Goal: Transaction & Acquisition: Book appointment/travel/reservation

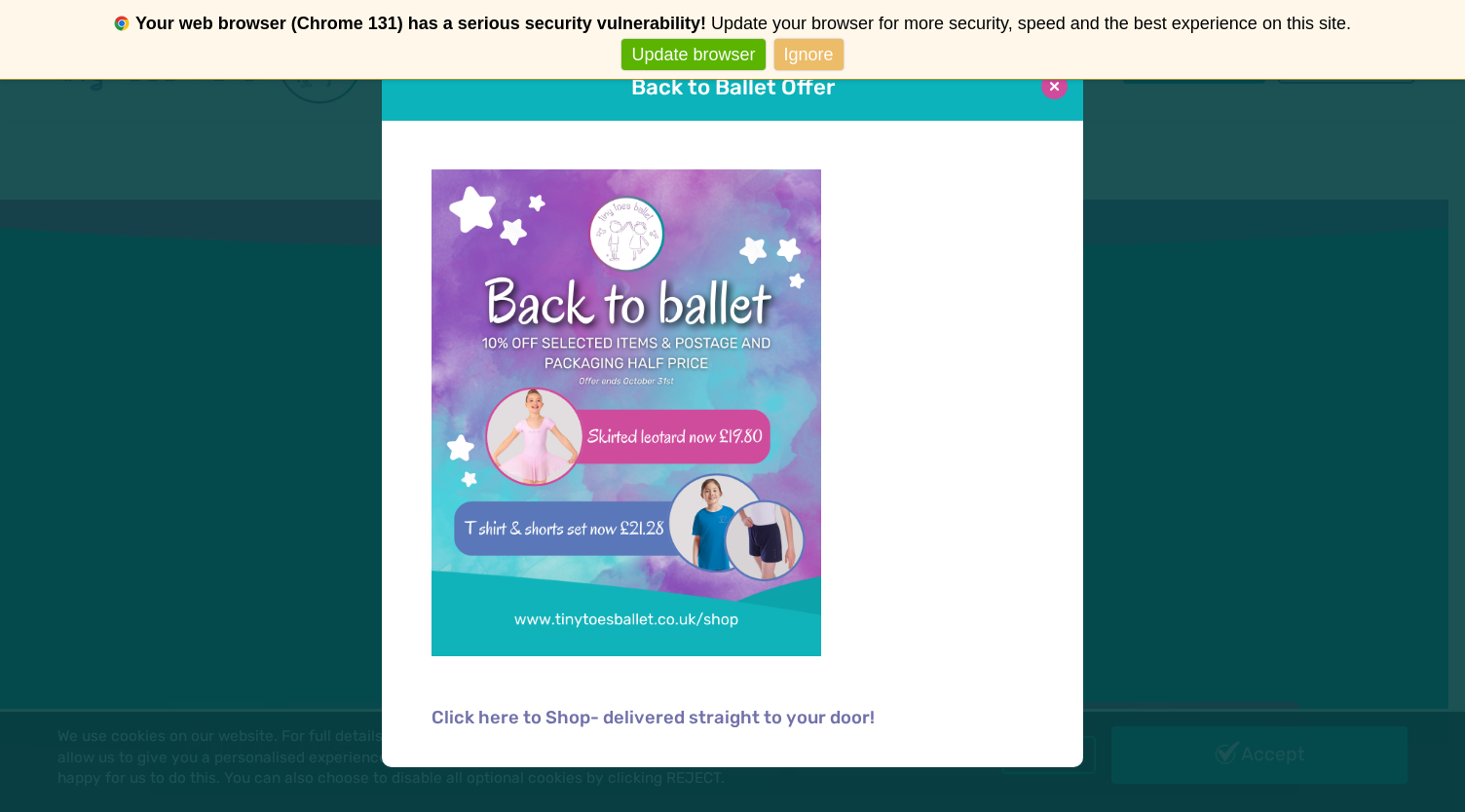
click at [1055, 93] on button at bounding box center [1054, 86] width 26 height 26
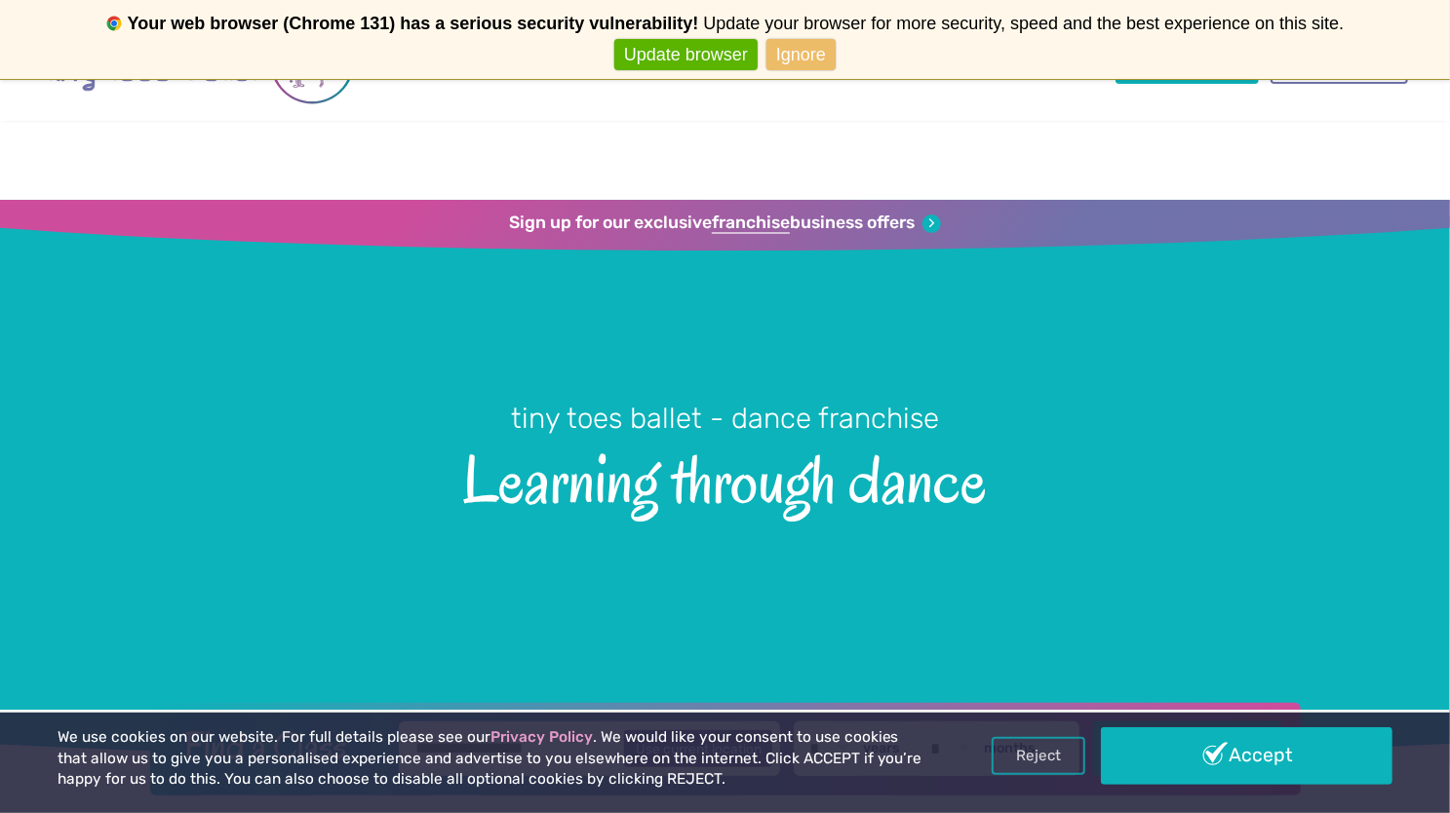
click at [785, 50] on link "Ignore" at bounding box center [800, 55] width 69 height 32
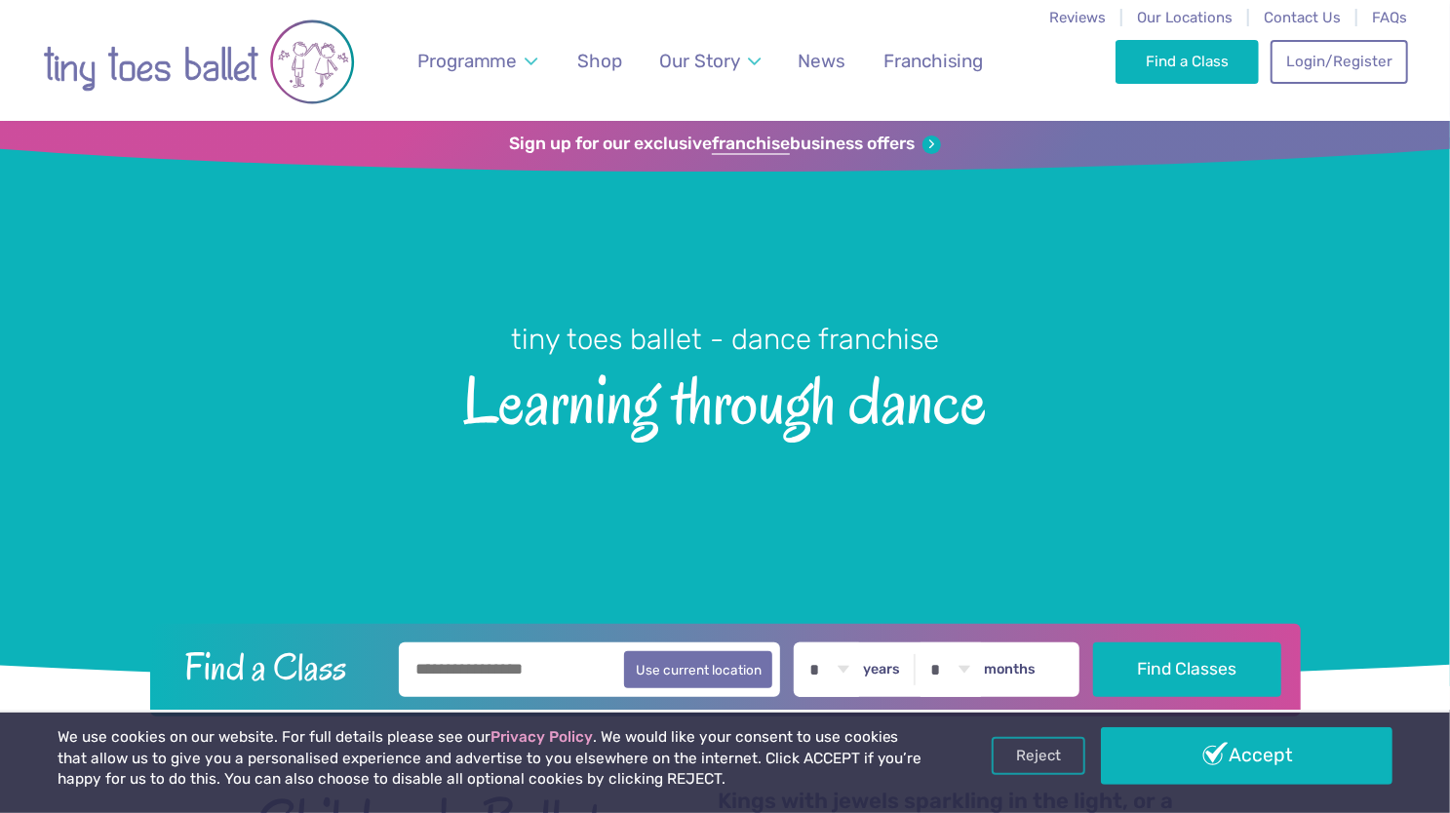
click at [771, 56] on link "Never show again" at bounding box center [724, 55] width 160 height 32
click at [1314, 58] on link "Login/Register" at bounding box center [1338, 60] width 136 height 43
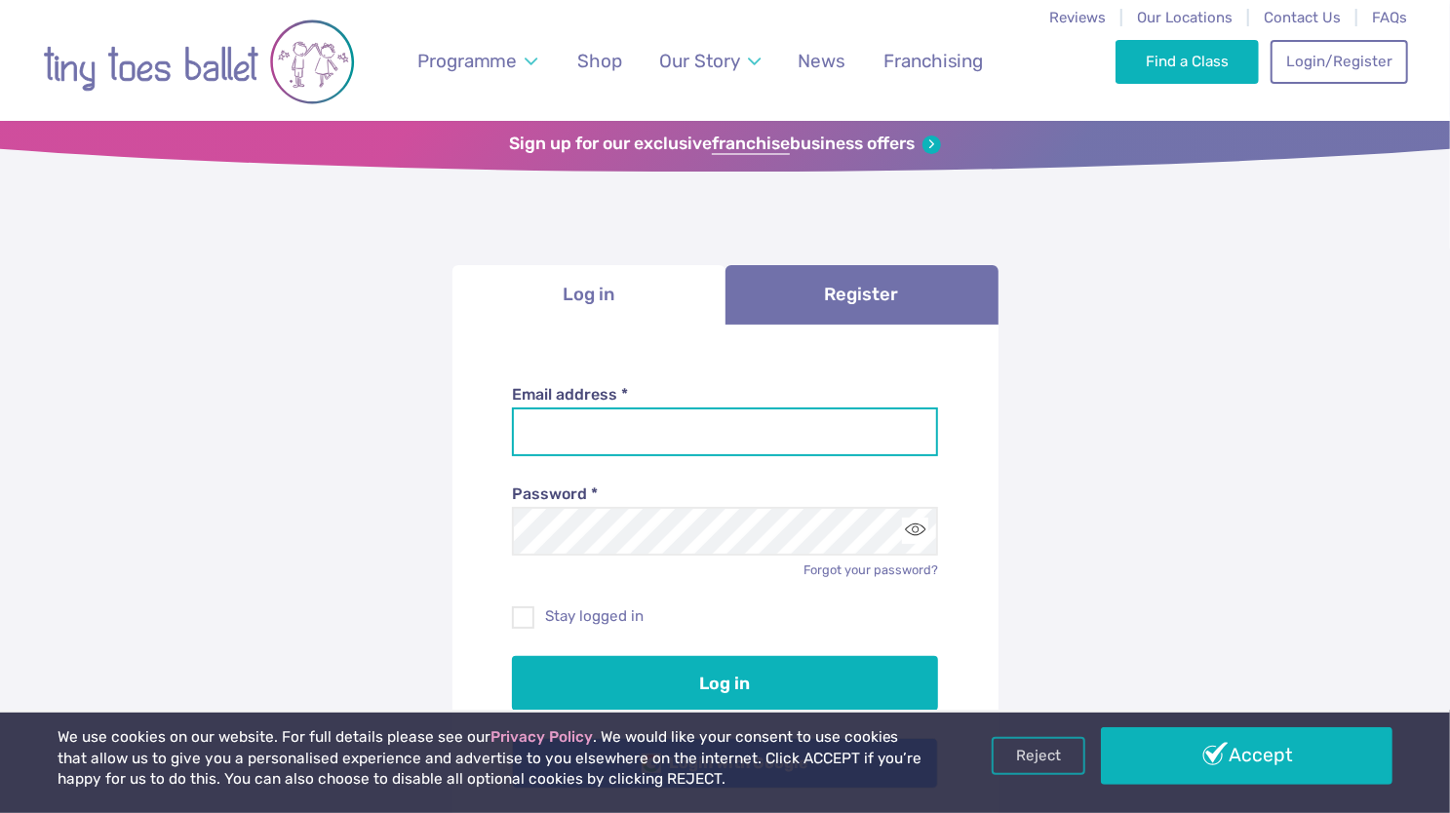
click at [689, 416] on input "Email address *" at bounding box center [725, 432] width 426 height 49
type input "**********"
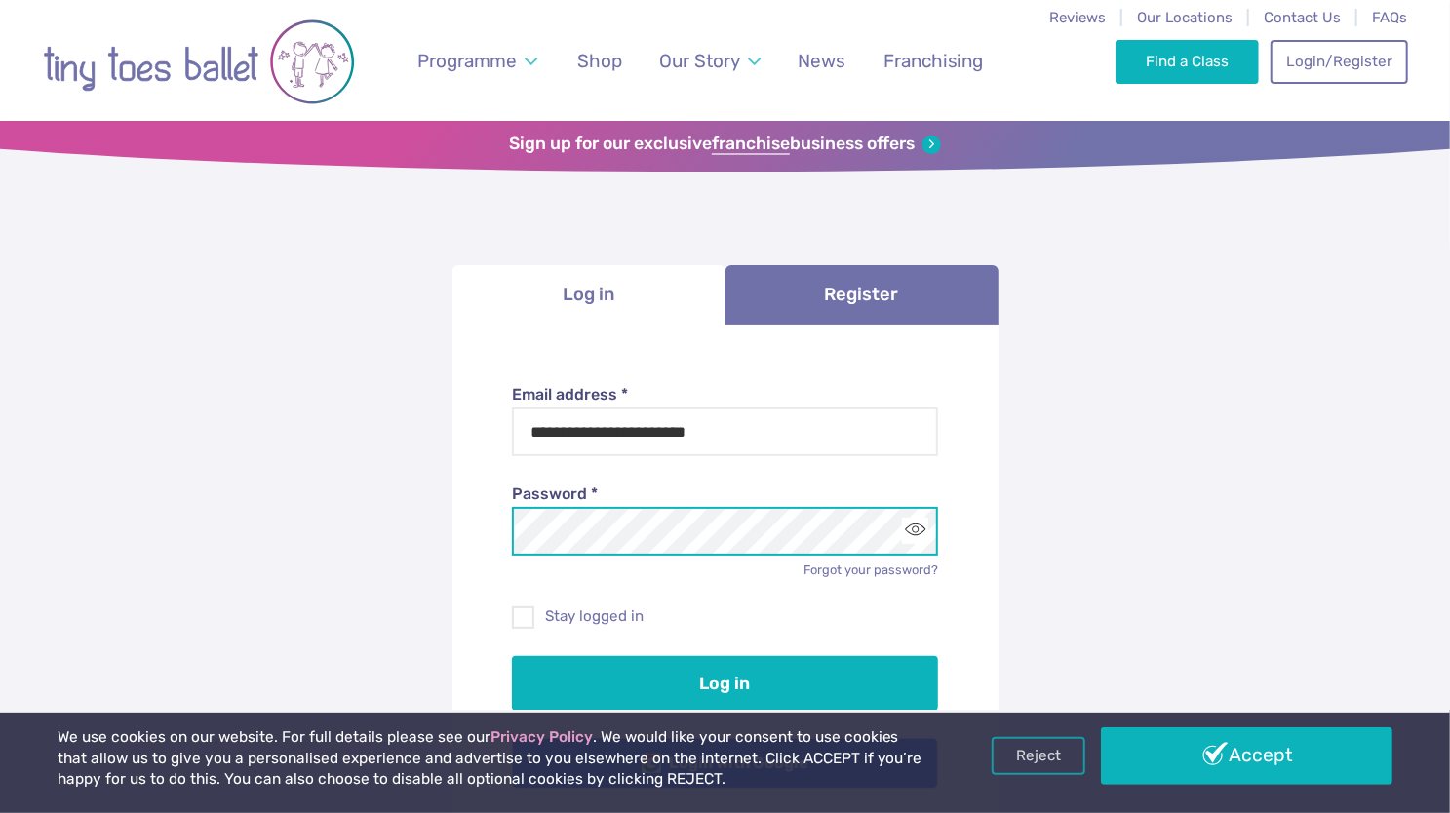
click at [512, 656] on button "Log in" at bounding box center [725, 683] width 426 height 55
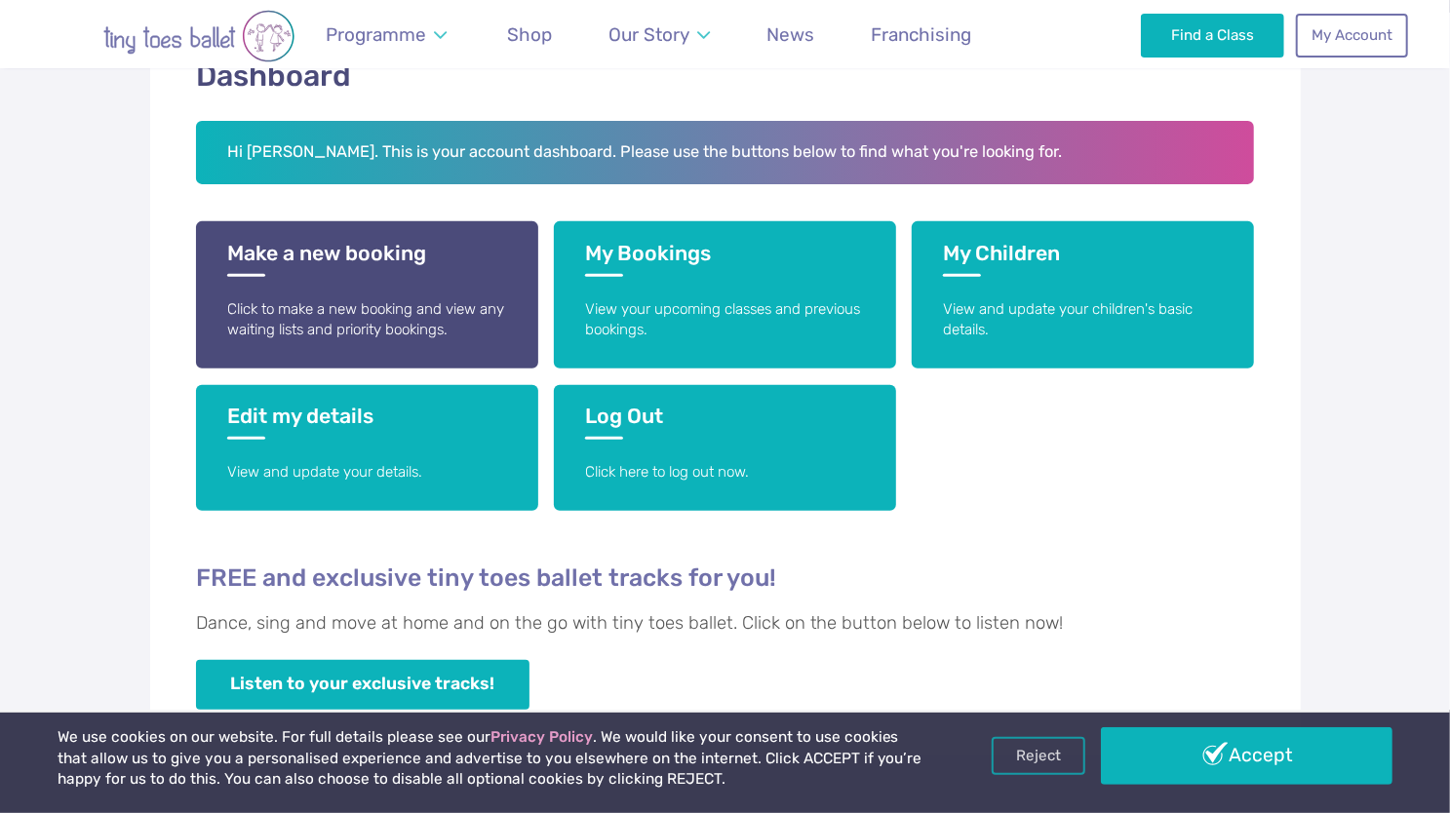
scroll to position [353, 0]
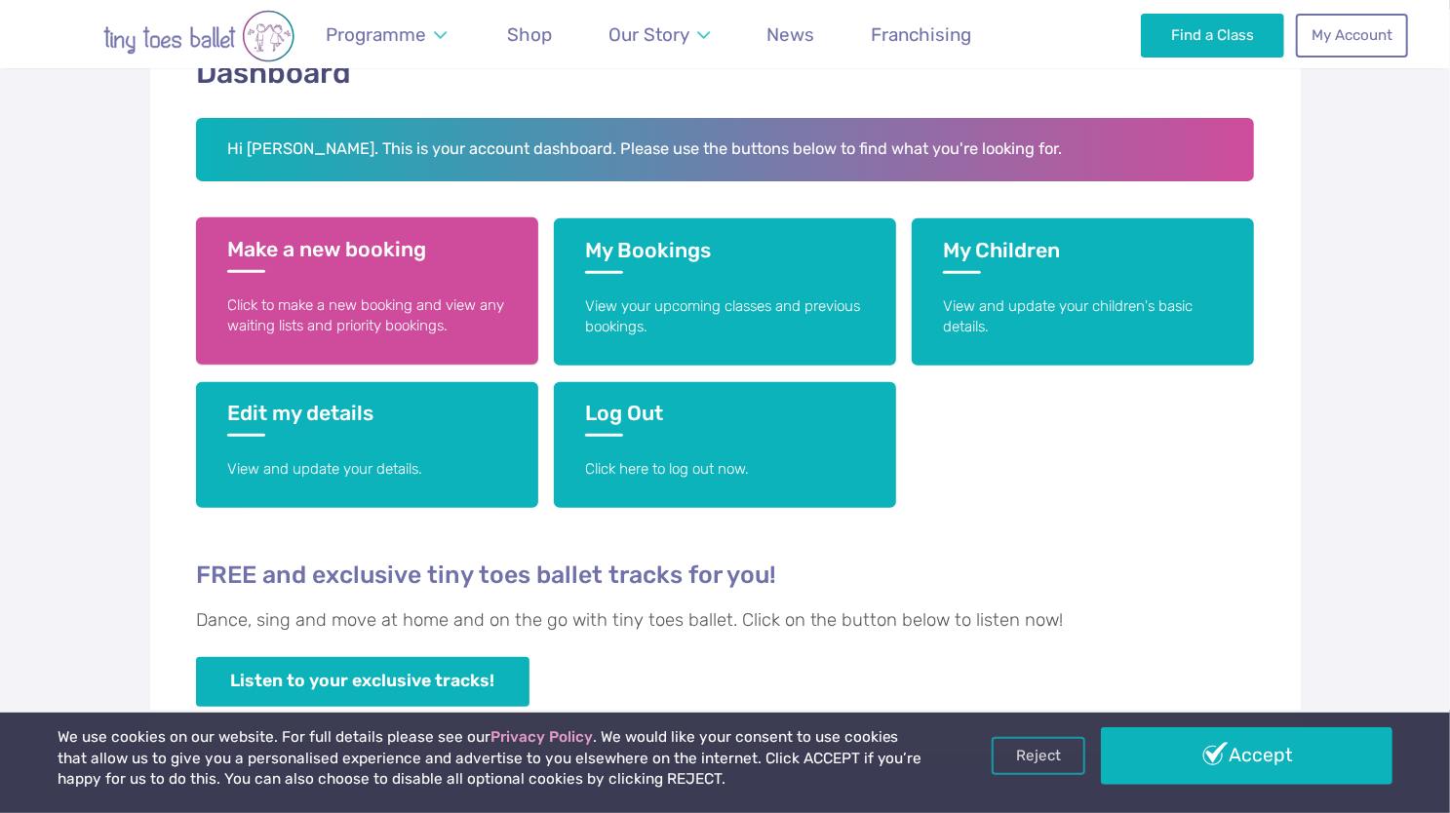
click at [399, 295] on p "Click to make a new booking and view any waiting lists and priority bookings." at bounding box center [367, 316] width 280 height 42
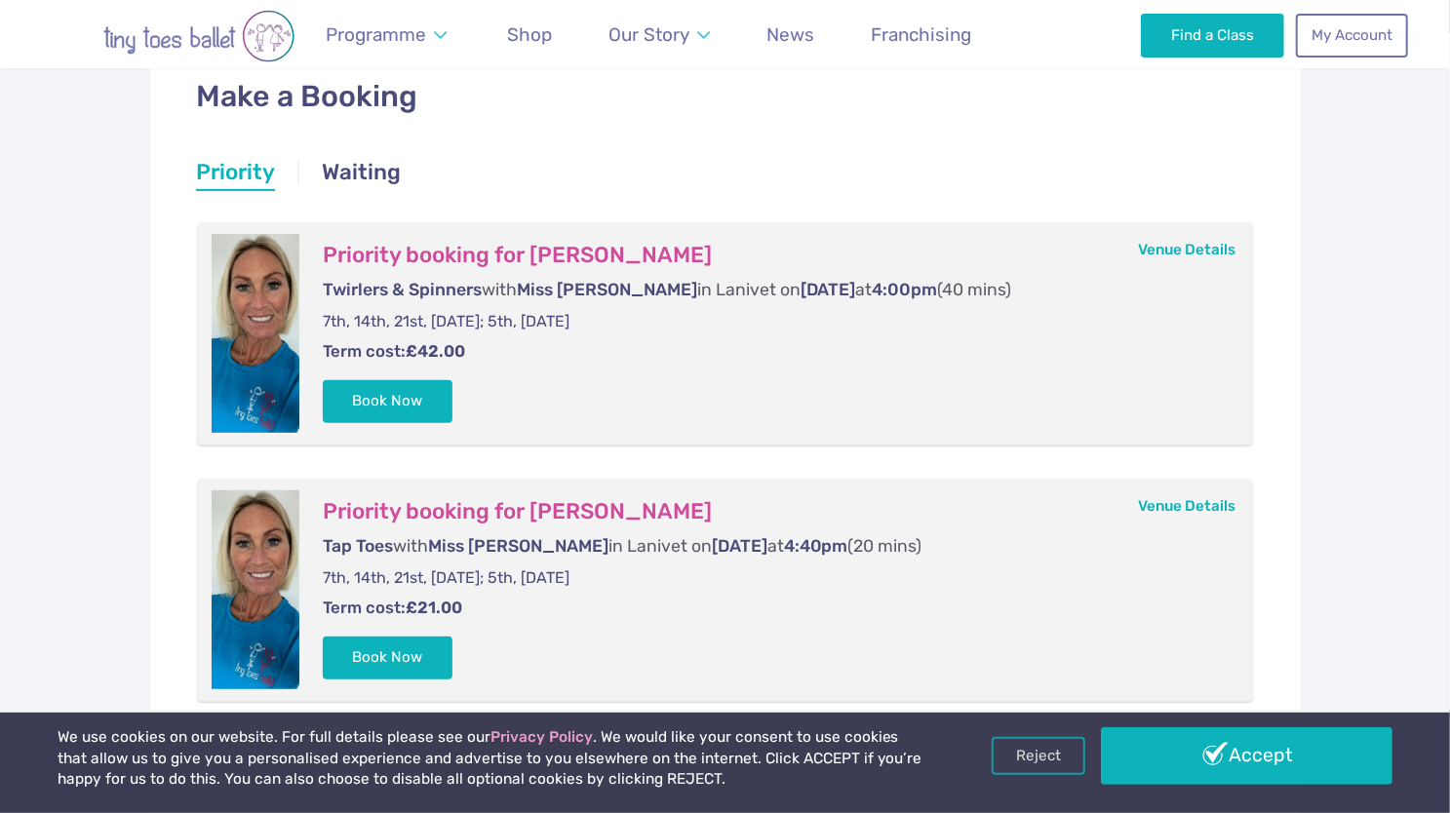
scroll to position [334, 0]
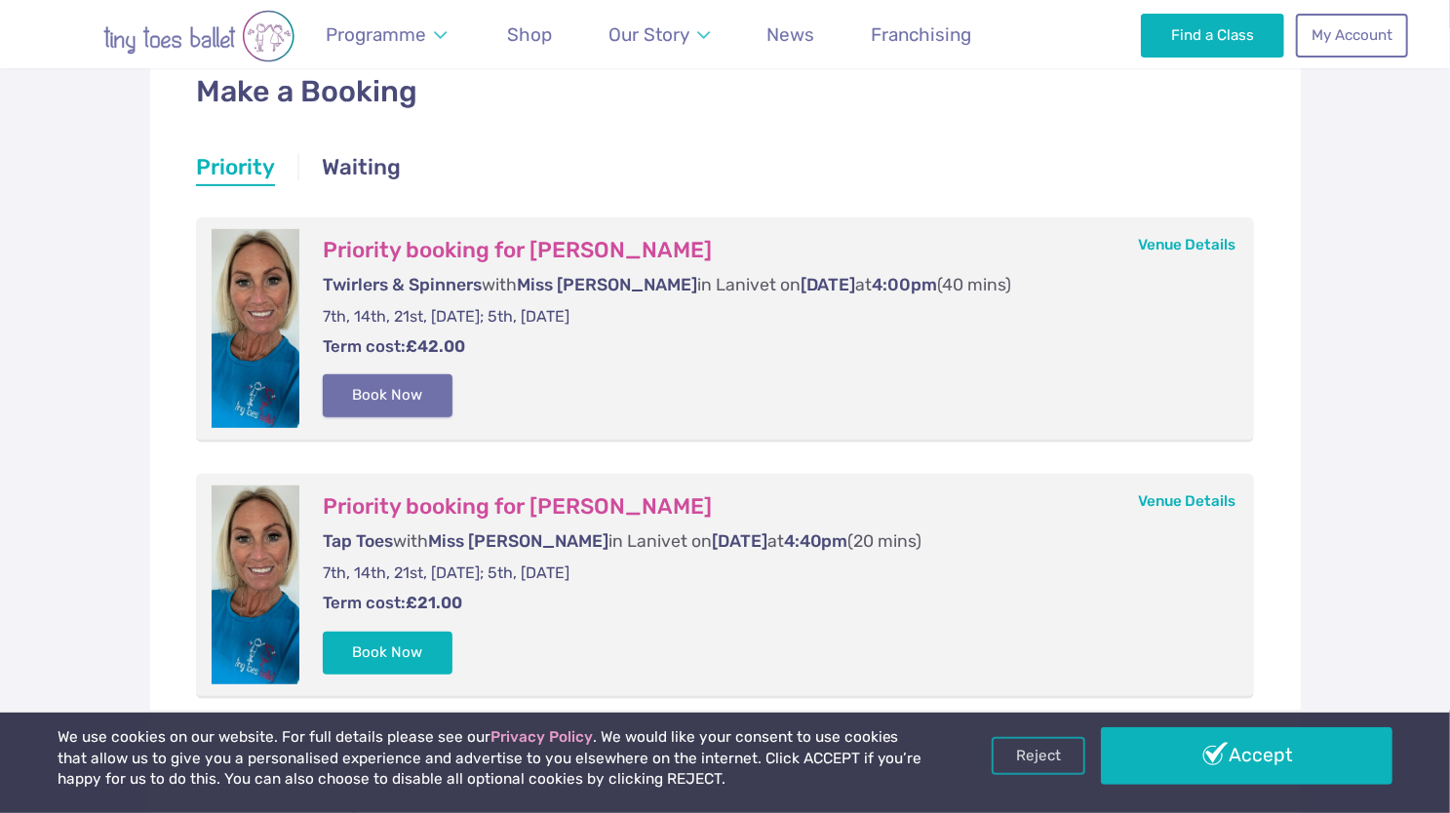
click at [404, 408] on button "Book Now" at bounding box center [388, 395] width 131 height 43
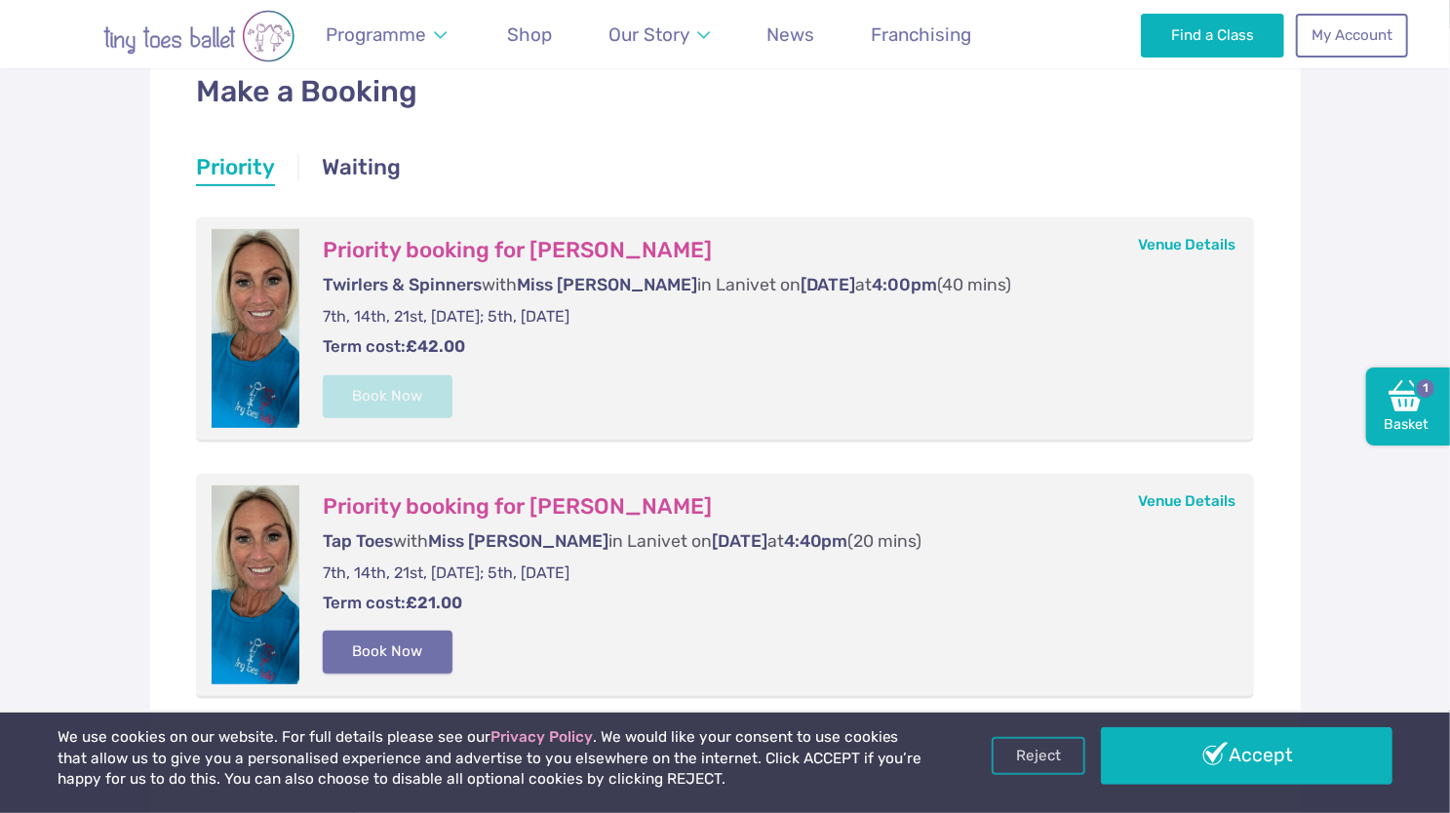
click at [409, 640] on button "Book Now" at bounding box center [388, 652] width 131 height 43
click at [1398, 409] on img at bounding box center [1405, 395] width 35 height 35
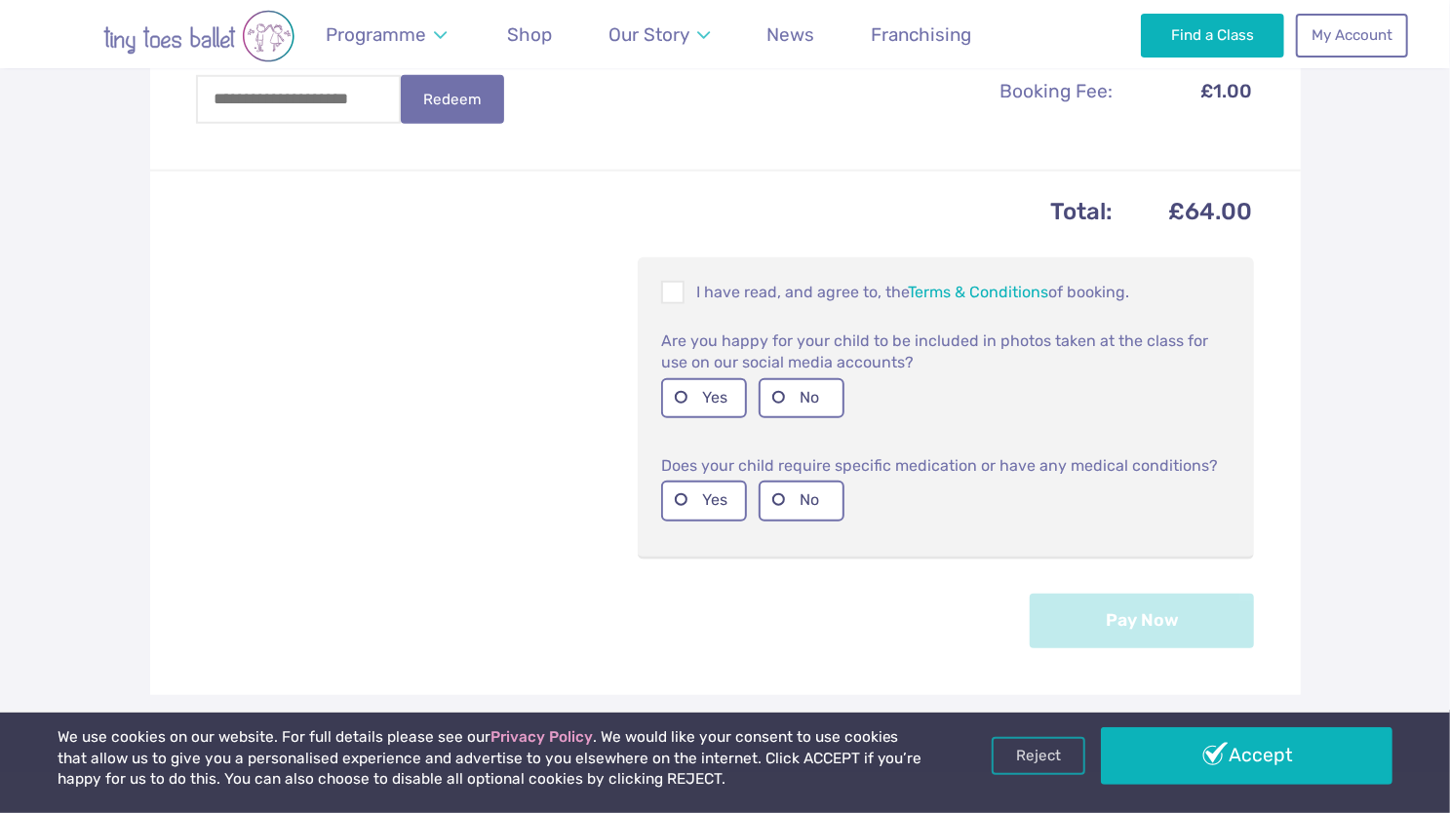
scroll to position [887, 0]
click at [680, 299] on span at bounding box center [673, 294] width 21 height 19
click at [705, 401] on label "Yes" at bounding box center [704, 396] width 86 height 40
click at [804, 516] on label "No" at bounding box center [801, 499] width 86 height 40
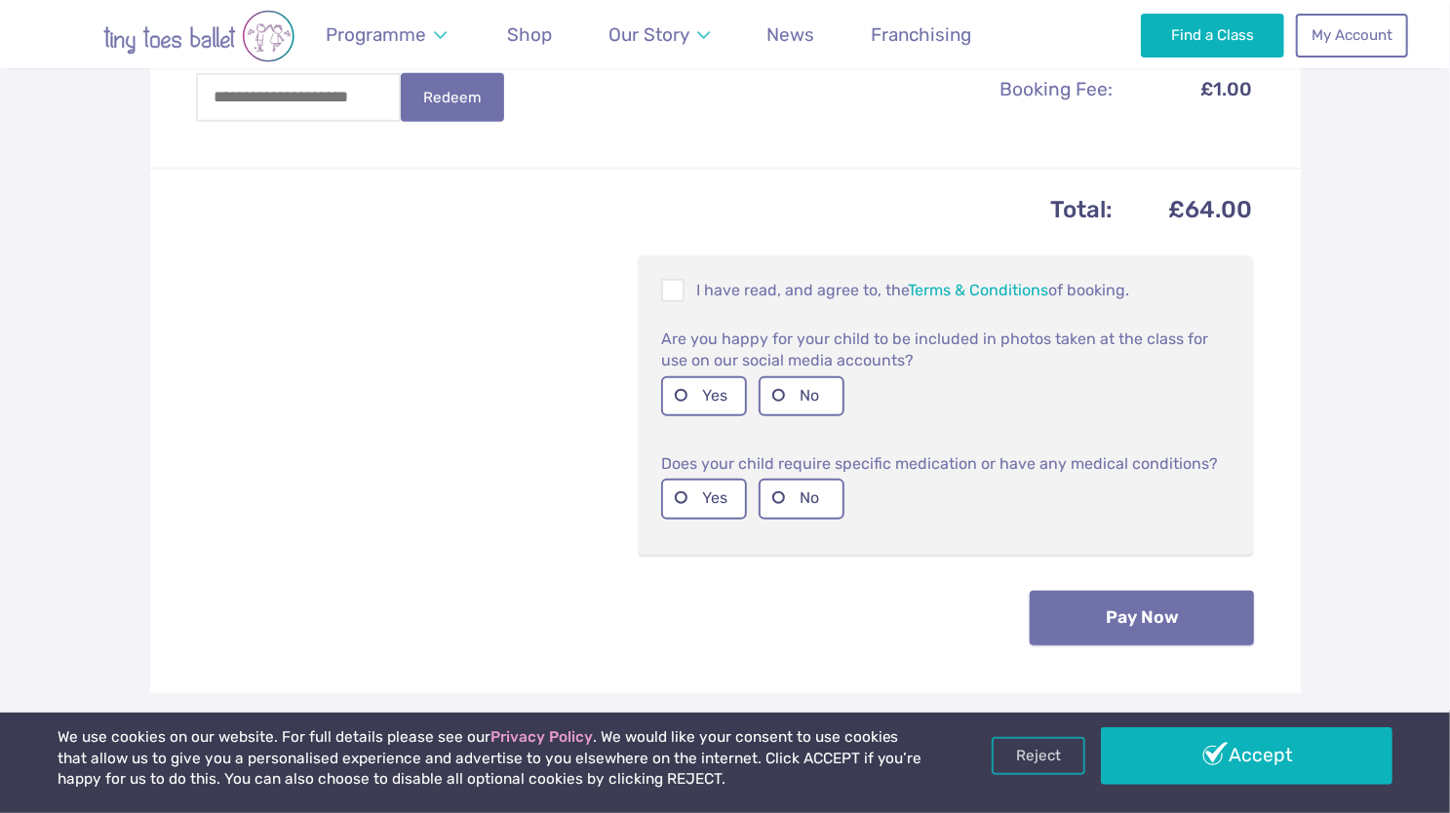
click at [1150, 616] on button "Pay Now" at bounding box center [1141, 618] width 224 height 55
